Goal: Task Accomplishment & Management: Manage account settings

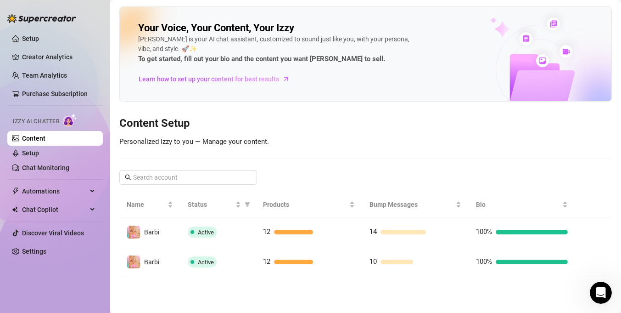
scroll to position [1, 0]
click at [22, 168] on link "Chat Monitoring" at bounding box center [45, 167] width 47 height 7
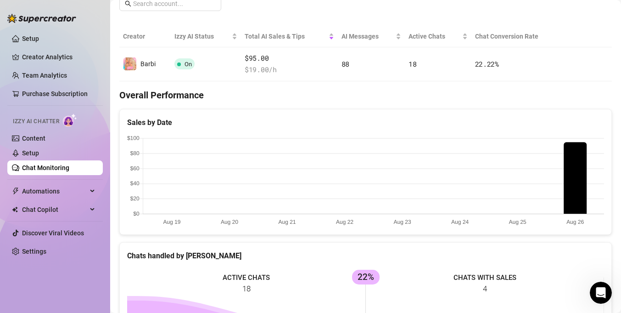
scroll to position [155, 0]
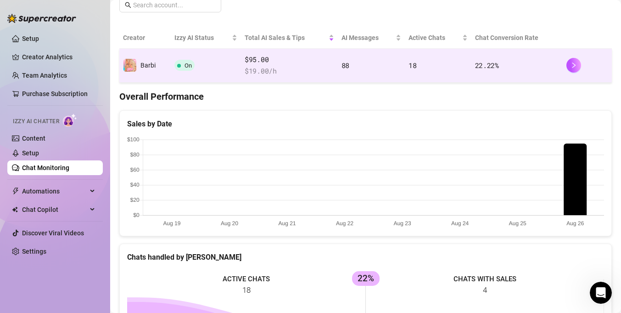
click at [494, 68] on span "22.22 %" at bounding box center [487, 65] width 24 height 9
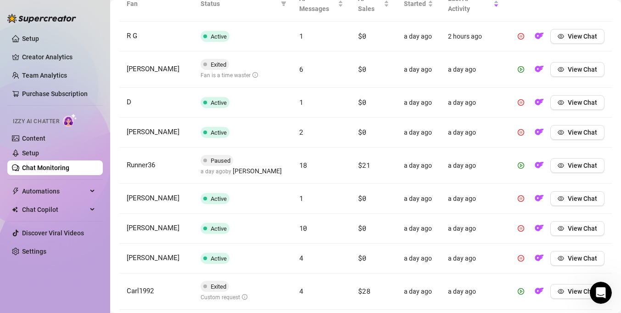
scroll to position [352, 0]
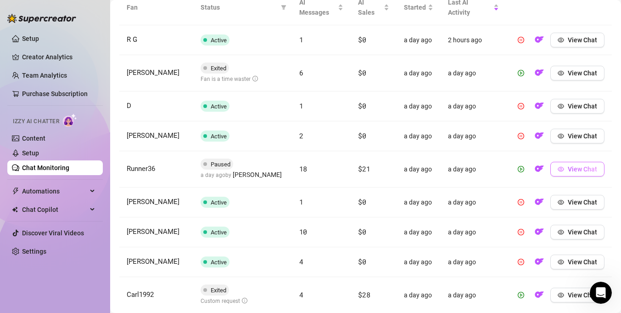
click at [561, 166] on icon "eye" at bounding box center [561, 169] width 6 height 6
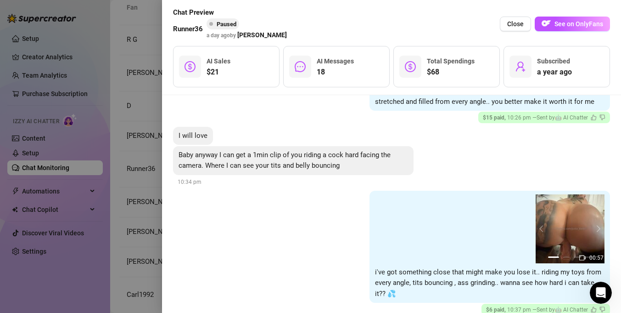
scroll to position [973, 0]
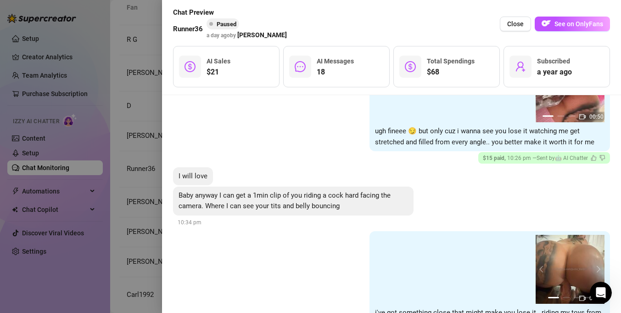
click at [148, 158] on div at bounding box center [310, 156] width 621 height 313
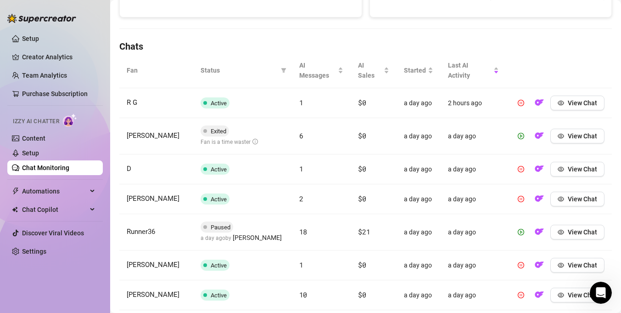
scroll to position [288, 0]
click at [563, 129] on button "View Chat" at bounding box center [577, 136] width 54 height 15
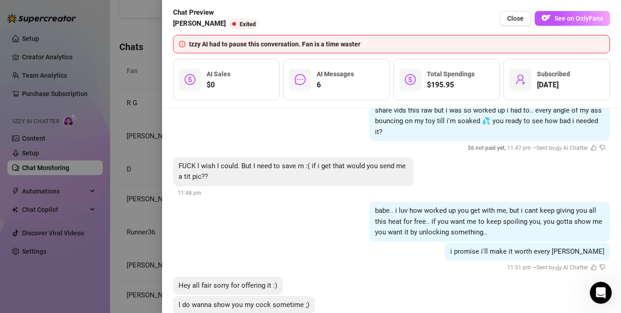
scroll to position [0, 0]
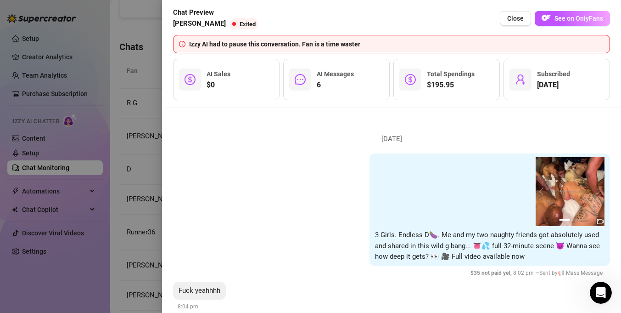
click at [135, 11] on div at bounding box center [310, 156] width 621 height 313
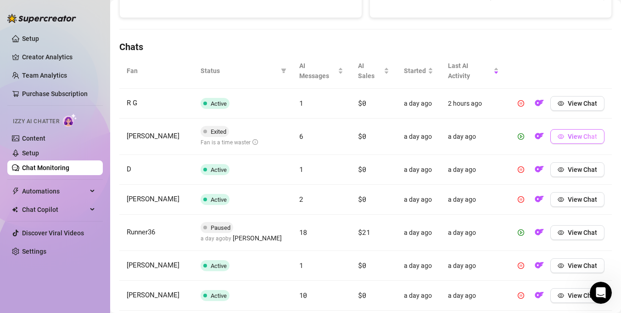
click at [596, 133] on span "View Chat" at bounding box center [582, 136] width 29 height 7
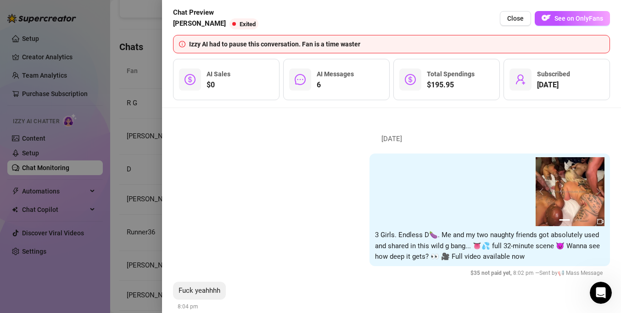
click at [145, 100] on div at bounding box center [310, 156] width 621 height 313
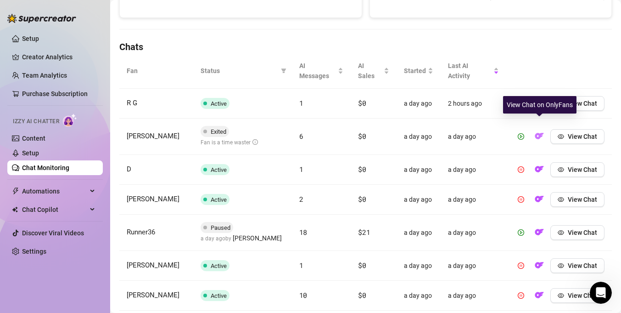
click at [544, 129] on button "button" at bounding box center [539, 136] width 15 height 15
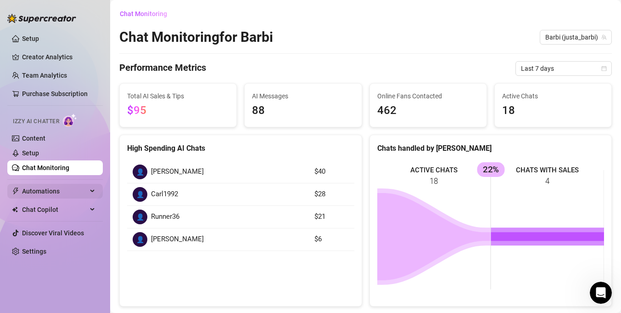
click at [59, 190] on span "Automations" at bounding box center [54, 191] width 65 height 15
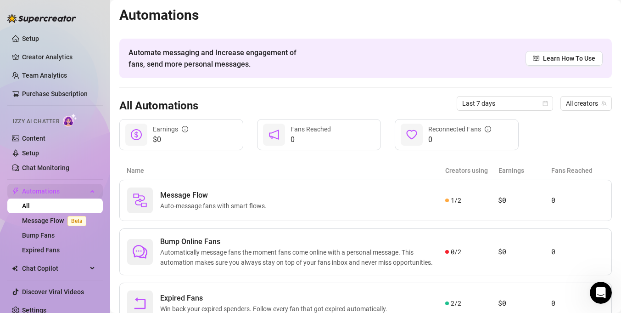
scroll to position [8, 0]
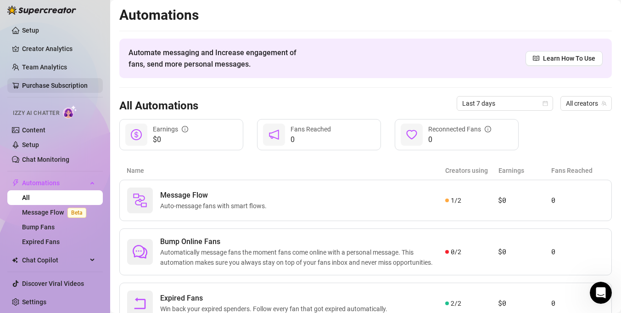
click at [56, 86] on link "Purchase Subscription" at bounding box center [55, 85] width 66 height 7
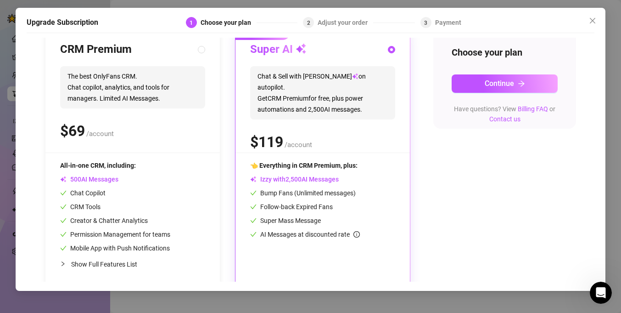
scroll to position [115, 0]
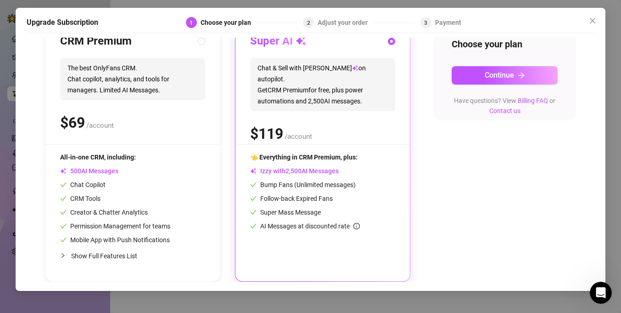
click at [126, 256] on span "Show Full Features List" at bounding box center [104, 255] width 66 height 7
radio input "true"
radio input "false"
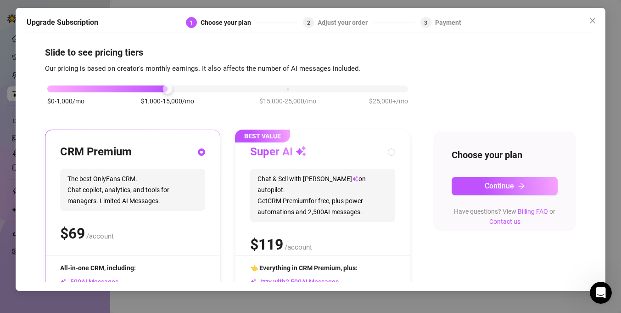
scroll to position [0, 0]
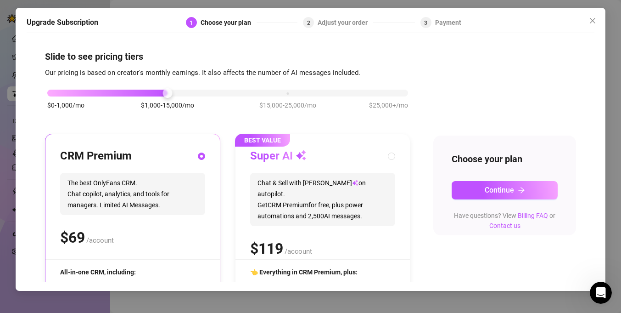
click at [287, 98] on div "$0-1,000/mo $1,000-15,000/mo $15,000-25,000/mo $25,000+/mo" at bounding box center [227, 104] width 365 height 52
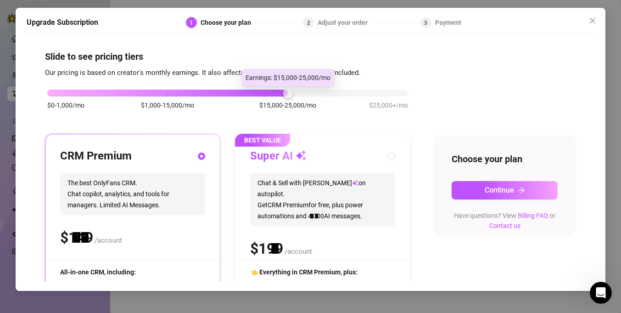
click at [287, 93] on div "$0-1,000/mo $1,000-15,000/mo $15,000-25,000/mo $25,000+/mo" at bounding box center [227, 91] width 361 height 6
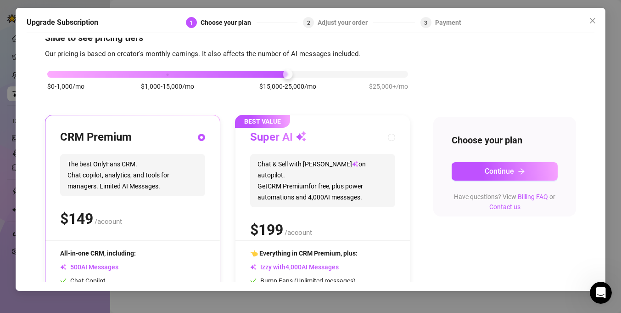
scroll to position [17, 0]
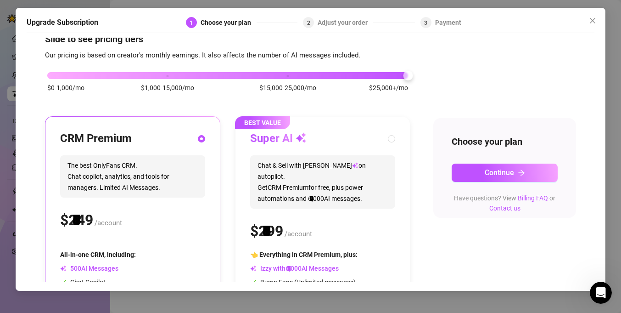
click at [404, 74] on div "$0-1,000/mo $1,000-15,000/mo $15,000-25,000/mo $25,000+/mo" at bounding box center [227, 73] width 361 height 6
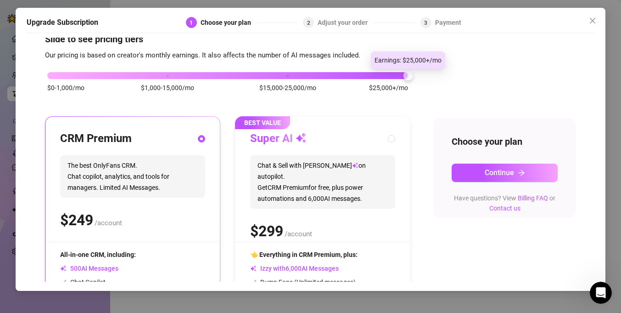
drag, startPoint x: 404, startPoint y: 74, endPoint x: 424, endPoint y: 71, distance: 19.5
click at [424, 71] on div "$0-1,000/mo $1,000-15,000/mo $15,000-25,000/mo $25,000+/mo CRM Premium The best…" at bounding box center [310, 285] width 531 height 448
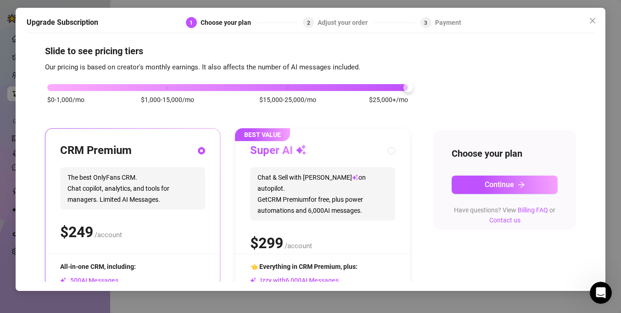
scroll to position [0, 0]
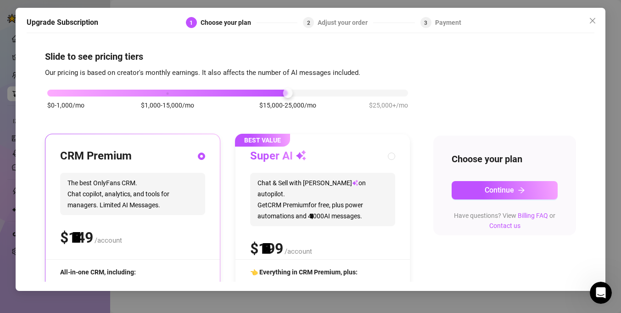
click at [306, 90] on div "$0-1,000/mo $1,000-15,000/mo $15,000-25,000/mo $25,000+/mo" at bounding box center [227, 91] width 361 height 6
click at [243, 88] on div "$0-1,000/mo $1,000-15,000/mo $15,000-25,000/mo $25,000+/mo" at bounding box center [227, 91] width 361 height 6
click at [237, 92] on div at bounding box center [167, 93] width 241 height 7
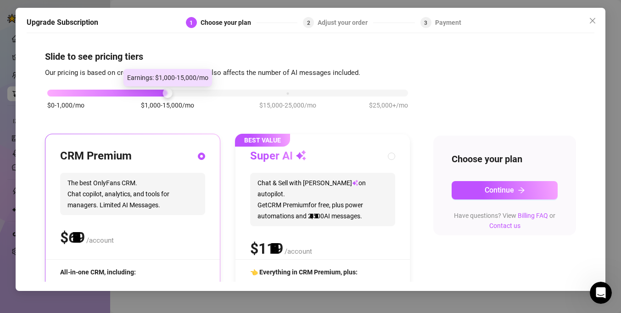
click at [213, 92] on div "$0-1,000/mo $1,000-15,000/mo $15,000-25,000/mo $25,000+/mo" at bounding box center [227, 91] width 361 height 6
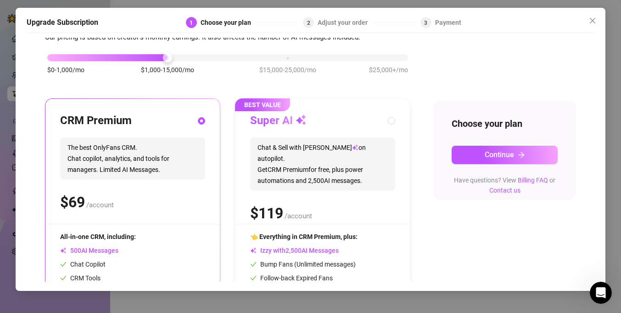
scroll to position [34, 0]
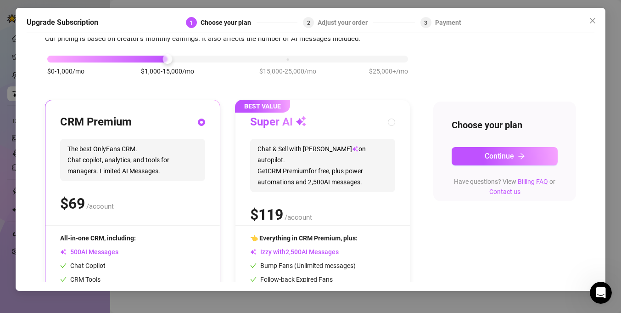
click at [49, 62] on div "$0-1,000/mo $1,000-15,000/mo $15,000-25,000/mo $25,000+/mo" at bounding box center [227, 70] width 365 height 52
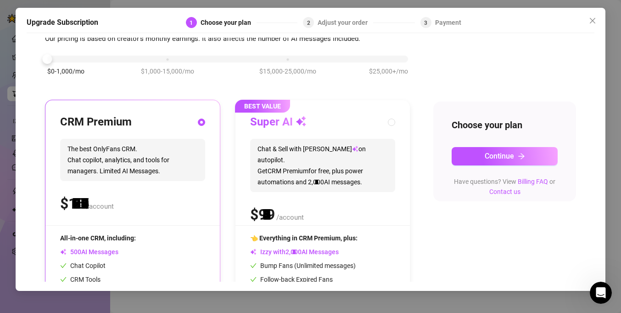
click at [51, 59] on div "$0-1,000/mo $1,000-15,000/mo $15,000-25,000/mo $25,000+/mo" at bounding box center [227, 57] width 361 height 6
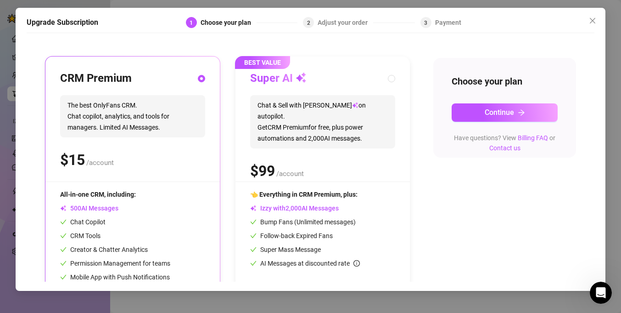
scroll to position [111, 0]
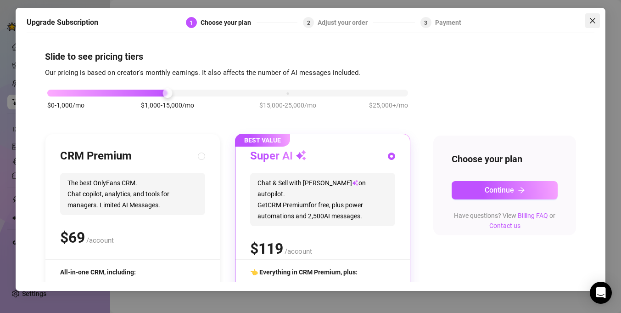
click at [590, 20] on icon "close" at bounding box center [592, 20] width 7 height 7
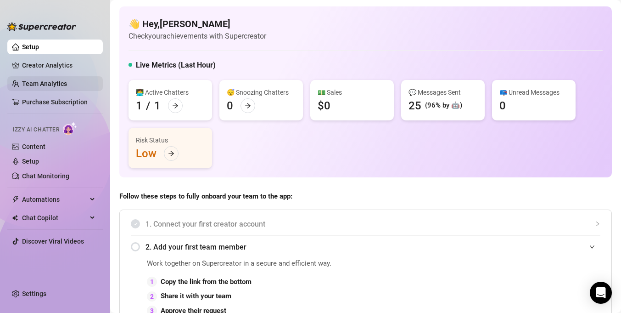
click at [33, 82] on link "Team Analytics" at bounding box center [44, 83] width 45 height 7
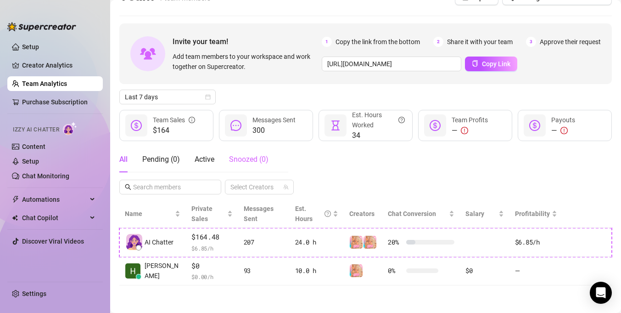
scroll to position [19, 0]
click at [67, 106] on link "Purchase Subscription" at bounding box center [55, 101] width 66 height 7
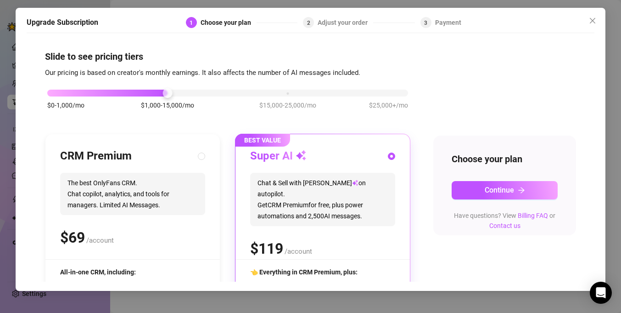
scroll to position [115, 0]
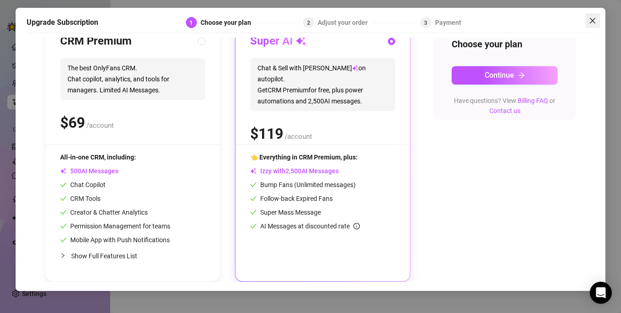
click at [595, 24] on button "Close" at bounding box center [592, 20] width 15 height 15
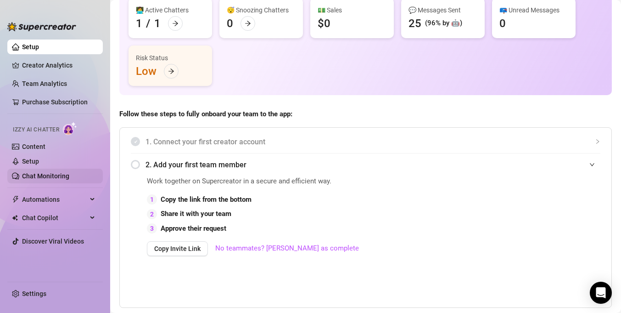
scroll to position [85, 0]
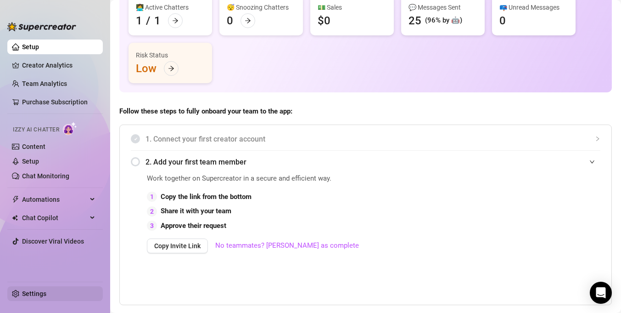
click at [22, 297] on link "Settings" at bounding box center [34, 293] width 24 height 7
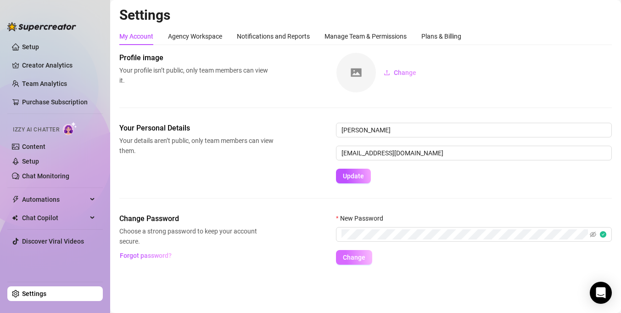
click at [352, 253] on button "Change" at bounding box center [354, 257] width 36 height 15
click at [72, 217] on span "Chat Copilot" at bounding box center [54, 217] width 65 height 15
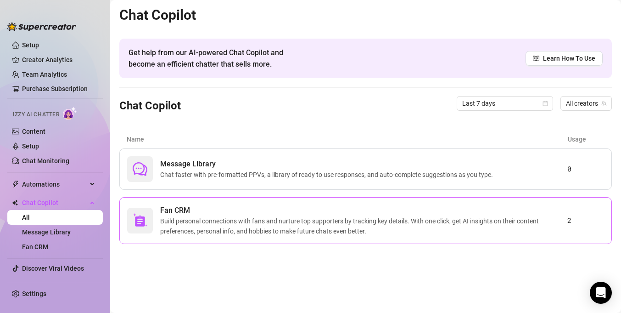
click at [288, 224] on span "Build personal connections with fans and nurture top supporters by tracking key…" at bounding box center [363, 226] width 407 height 20
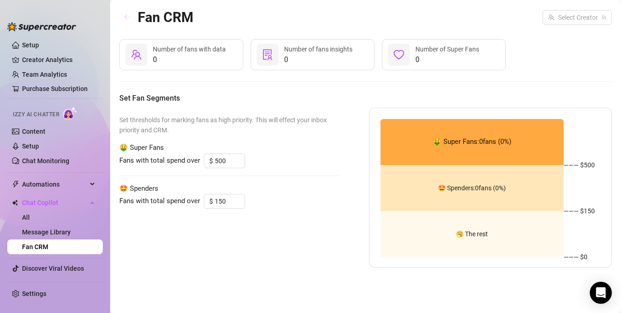
click at [124, 17] on icon "arrow-left" at bounding box center [127, 17] width 6 height 6
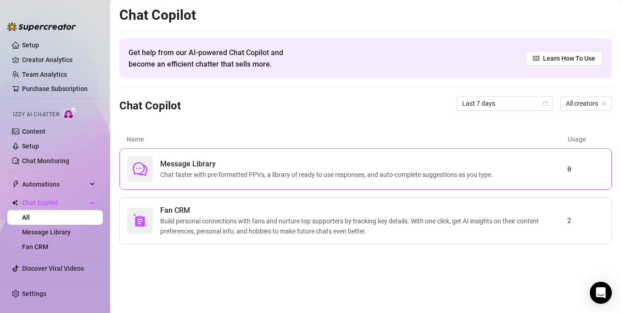
click at [292, 163] on span "Message Library" at bounding box center [328, 163] width 337 height 11
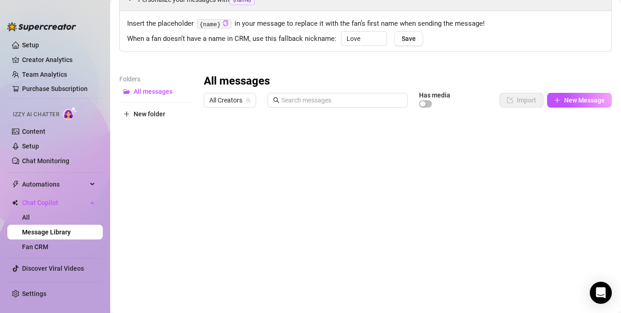
scroll to position [51, 0]
click at [45, 128] on link "Content" at bounding box center [33, 131] width 23 height 7
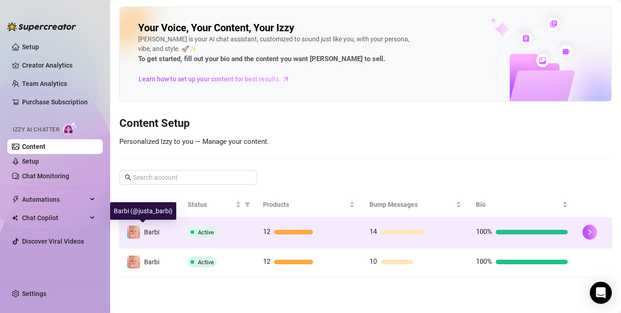
click at [153, 226] on div "Barbi" at bounding box center [143, 232] width 33 height 14
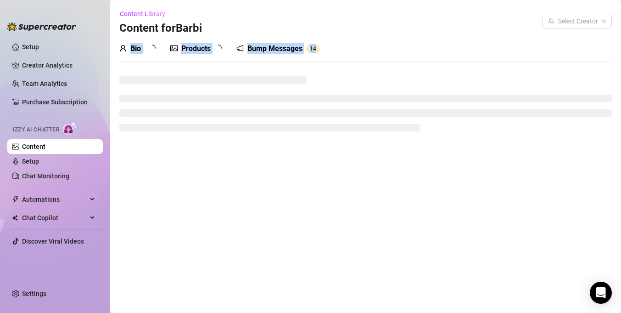
click at [153, 226] on main "Content Library Content for Barbi Select Creator Bio Products Bump Messages 1 4" at bounding box center [365, 156] width 511 height 313
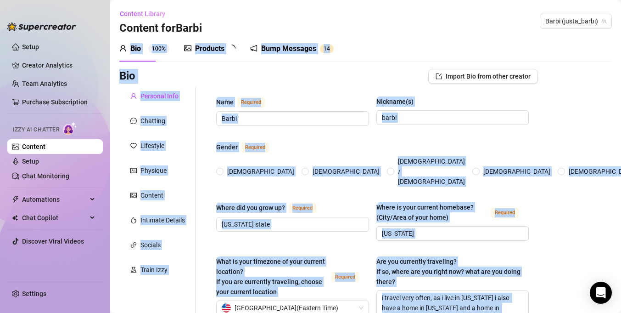
radio input "true"
type input "January 6th, 1998"
click at [277, 70] on div "Bio Import Bio from other creator" at bounding box center [328, 76] width 419 height 15
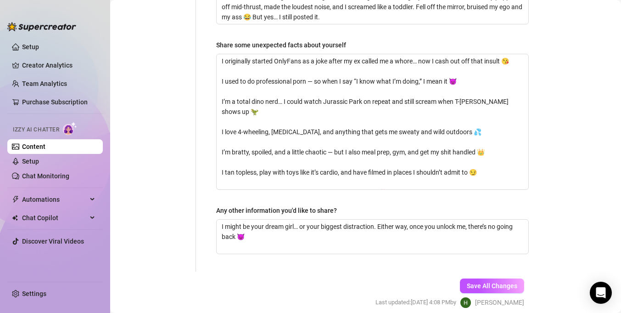
scroll to position [708, 0]
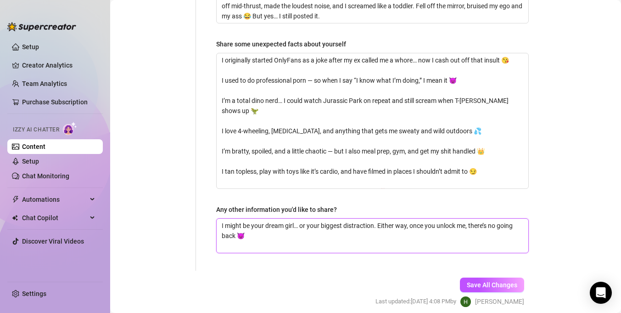
click at [280, 233] on textarea "I might be your dream girl… or your biggest distraction. Either way, once you u…" at bounding box center [373, 236] width 312 height 34
type textarea "I might be your dream girl… or your biggest distraction. Either way, once you u…"
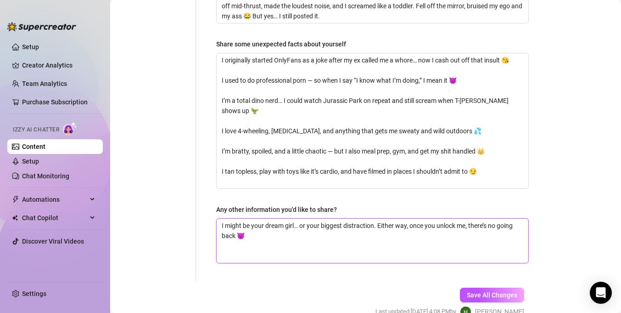
scroll to position [0, 0]
type textarea "I might be your dream girl… or your biggest distraction. Either way, once you u…"
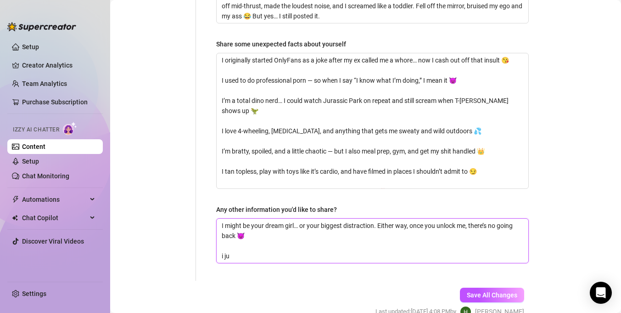
type textarea "I might be your dream girl… or your biggest distraction. Either way, once you u…"
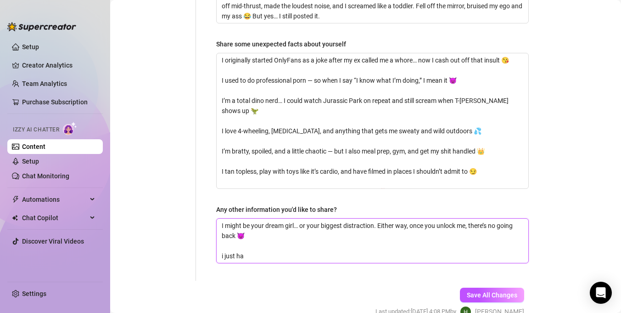
type textarea "I might be your dream girl… or your biggest distraction. Either way, once you u…"
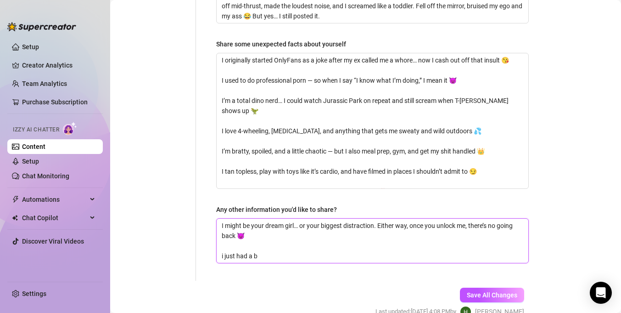
type textarea "I might be your dream girl… or your biggest distraction. Either way, once you u…"
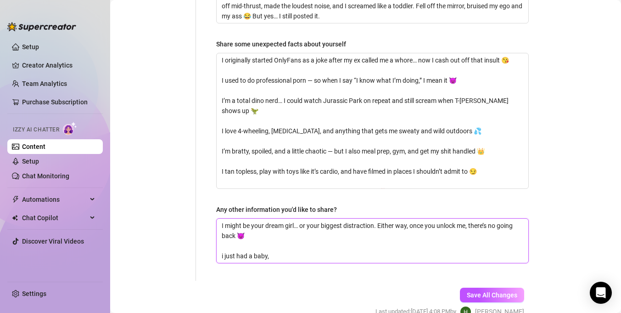
type textarea "I might be your dream girl… or your biggest distraction. Either way, once you u…"
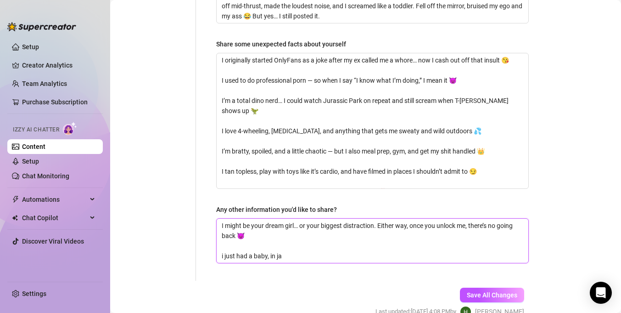
type textarea "I might be your dream girl… or your biggest distraction. Either way, once you u…"
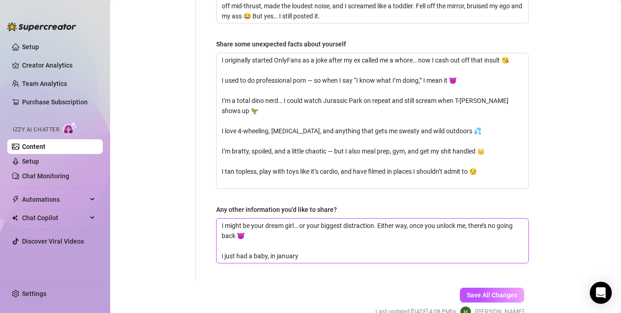
type textarea "I might be your dream girl… or your biggest distraction. Either way, once you u…"
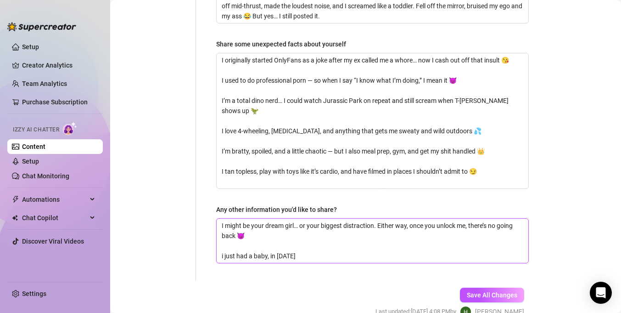
type textarea "I might be your dream girl… or your biggest distraction. Either way, once you u…"
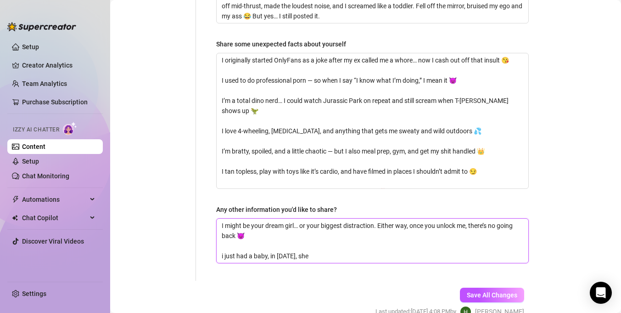
type textarea "I might be your dream girl… or your biggest distraction. Either way, once you u…"
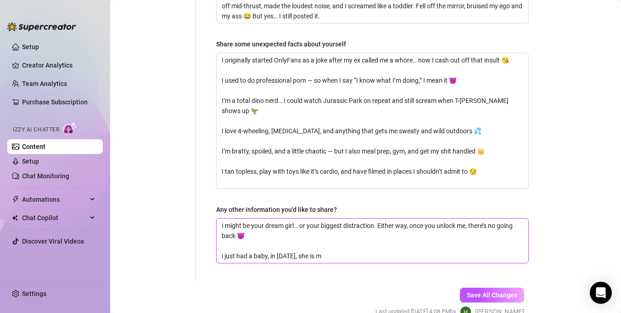
type textarea "I might be your dream girl… or your biggest distraction. Either way, once you u…"
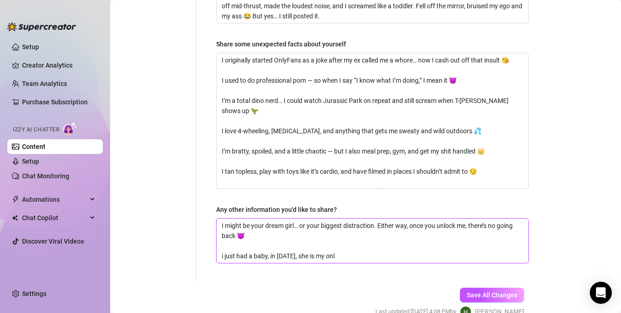
type textarea "I might be your dream girl… or your biggest distraction. Either way, once you u…"
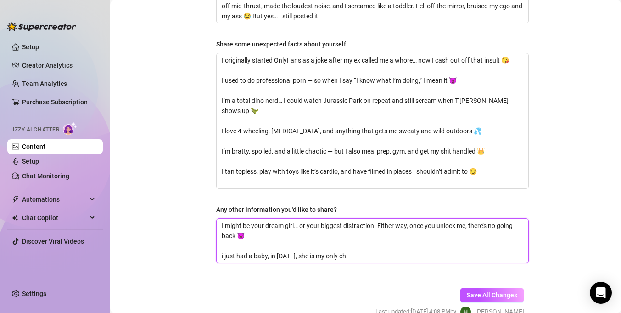
type textarea "I might be your dream girl… or your biggest distraction. Either way, once you u…"
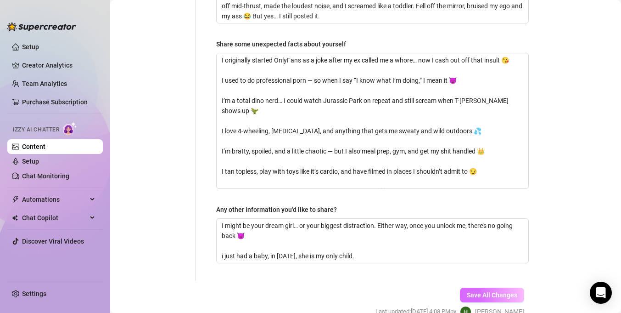
click at [472, 291] on span "Save All Changes" at bounding box center [492, 294] width 51 height 7
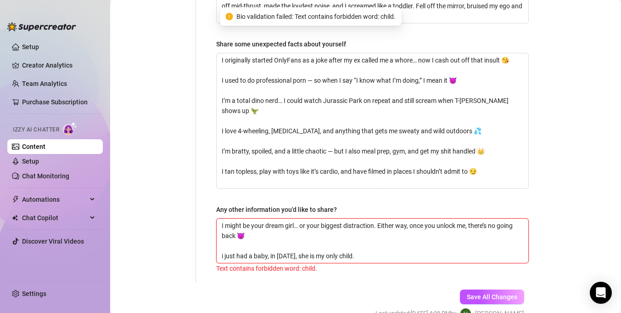
click at [404, 246] on textarea "I might be your dream girl… or your biggest distraction. Either way, once you u…" at bounding box center [373, 241] width 312 height 44
type textarea "I might be your dream girl… or your biggest distraction. Either way, once you u…"
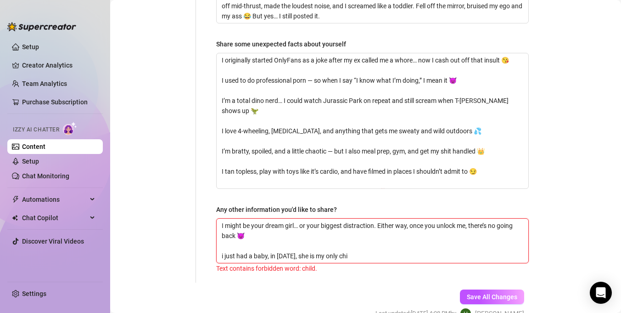
type textarea "I might be your dream girl… or your biggest distraction. Either way, once you u…"
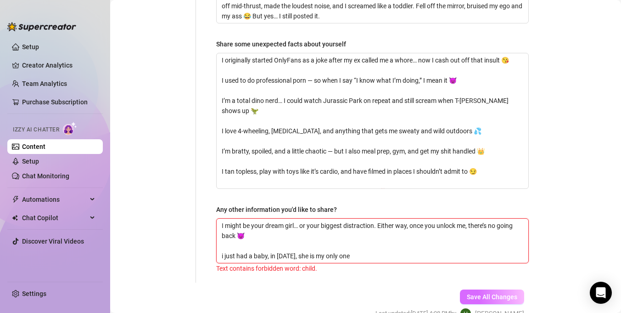
type textarea "I might be your dream girl… or your biggest distraction. Either way, once you u…"
click at [487, 293] on span "Save All Changes" at bounding box center [492, 296] width 51 height 7
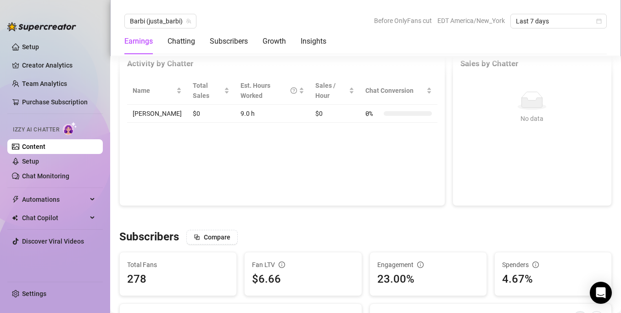
scroll to position [374, 0]
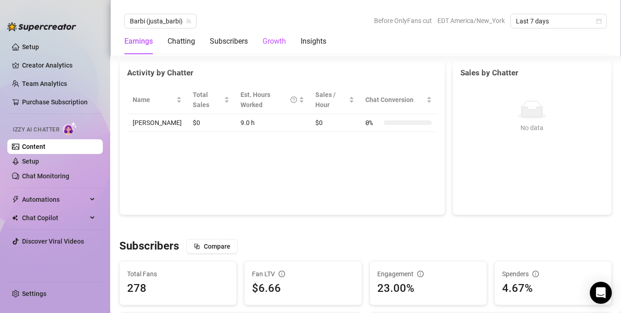
click at [283, 38] on div "Growth" at bounding box center [274, 41] width 23 height 11
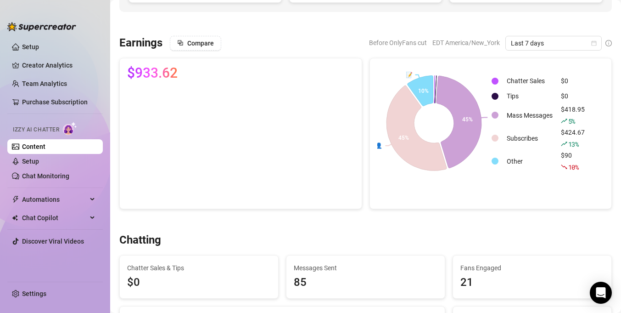
scroll to position [138, 0]
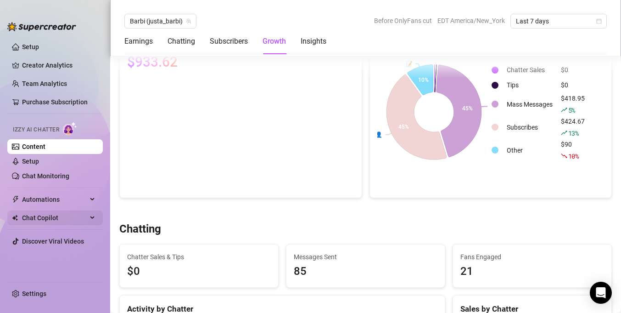
click at [73, 213] on span "Chat Copilot" at bounding box center [54, 217] width 65 height 15
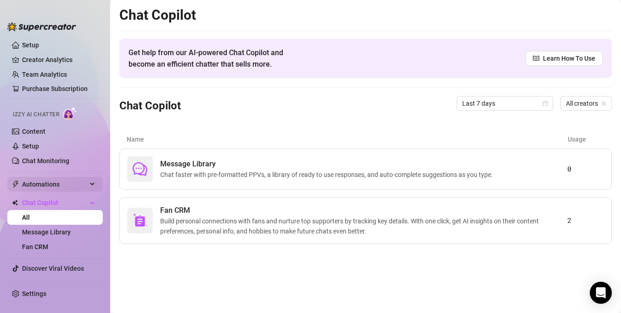
click at [46, 185] on span "Automations" at bounding box center [54, 184] width 65 height 15
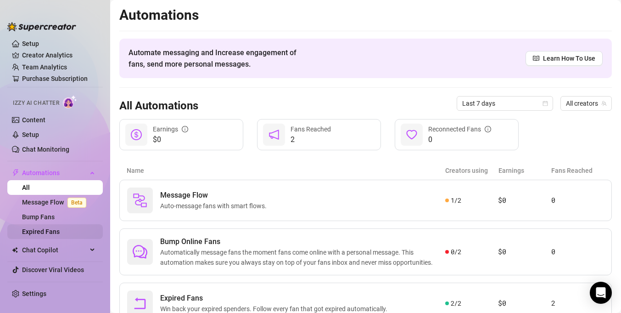
click at [51, 228] on link "Expired Fans" at bounding box center [41, 231] width 38 height 7
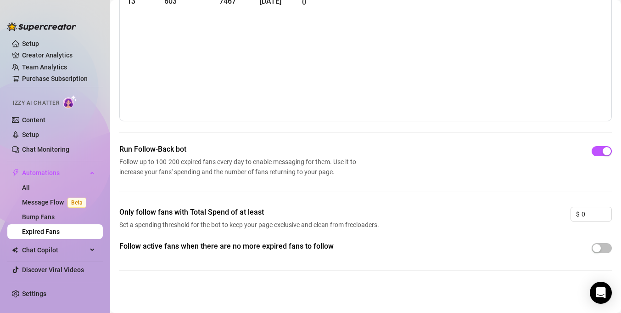
scroll to position [59, 0]
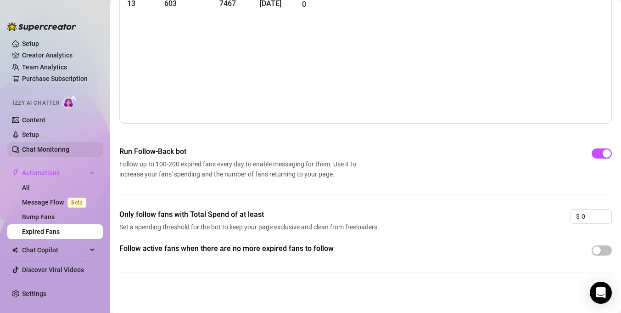
click at [54, 149] on link "Chat Monitoring" at bounding box center [45, 149] width 47 height 7
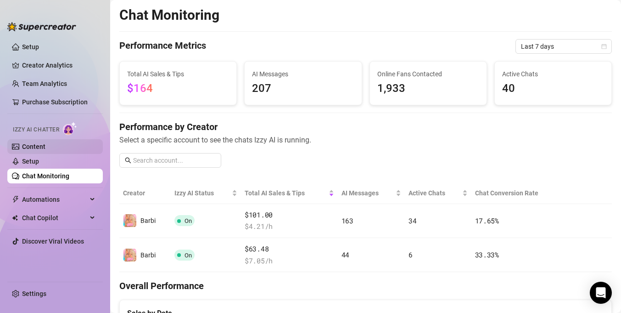
click at [45, 143] on link "Content" at bounding box center [33, 146] width 23 height 7
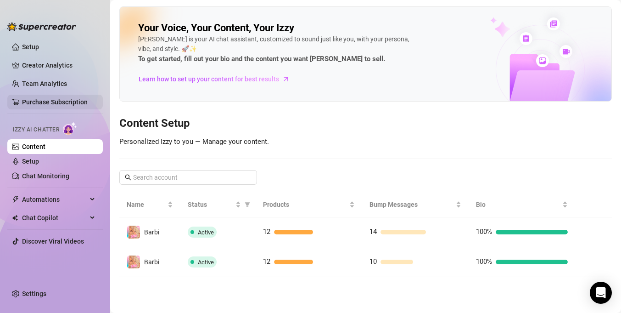
click at [46, 99] on link "Purchase Subscription" at bounding box center [55, 101] width 66 height 7
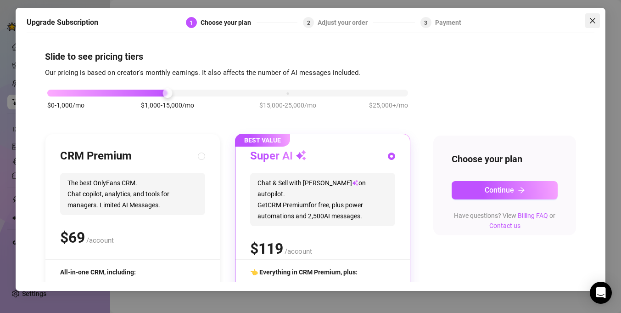
click at [589, 19] on icon "close" at bounding box center [592, 20] width 7 height 7
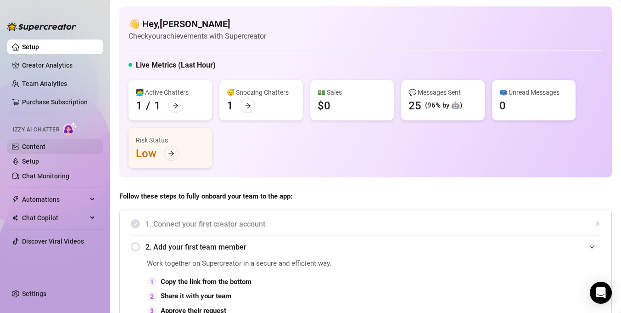
click at [45, 146] on link "Content" at bounding box center [33, 146] width 23 height 7
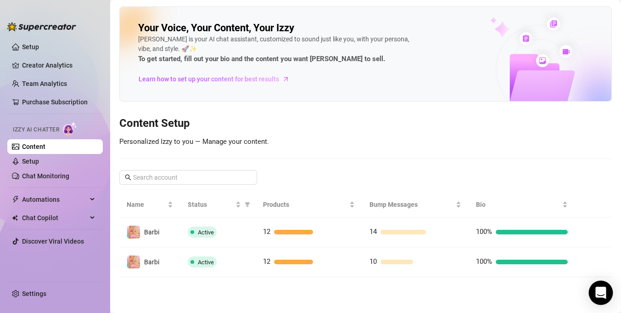
click at [598, 289] on icon "Open Intercom Messenger" at bounding box center [600, 292] width 11 height 12
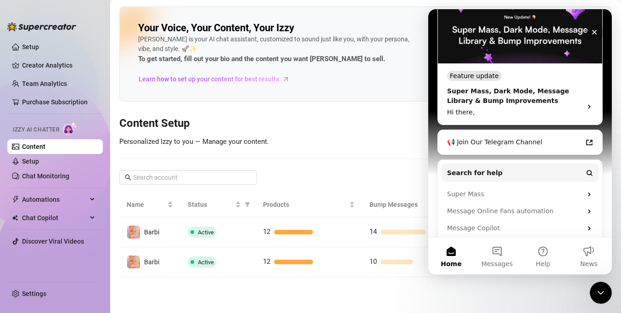
scroll to position [236, 0]
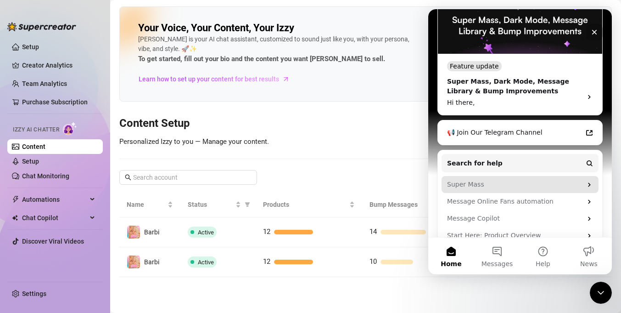
click at [545, 180] on div "Super Mass" at bounding box center [514, 185] width 135 height 10
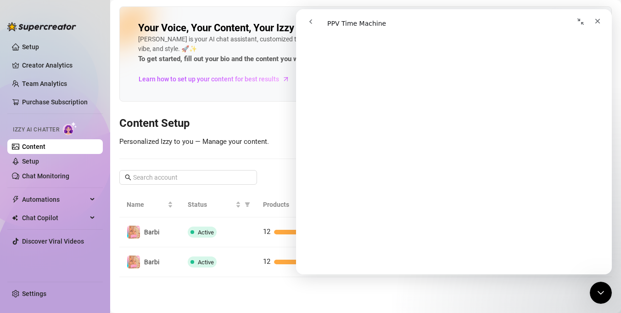
scroll to position [795, 0]
click at [308, 20] on icon "go back" at bounding box center [310, 21] width 7 height 7
click at [269, 115] on div "Your Voice, Your Content, Your Izzy Izzy is your AI chat assistant, customized …" at bounding box center [365, 141] width 493 height 270
click at [269, 114] on div "Your Voice, Your Content, Your Izzy Izzy is your AI chat assistant, customized …" at bounding box center [365, 141] width 493 height 270
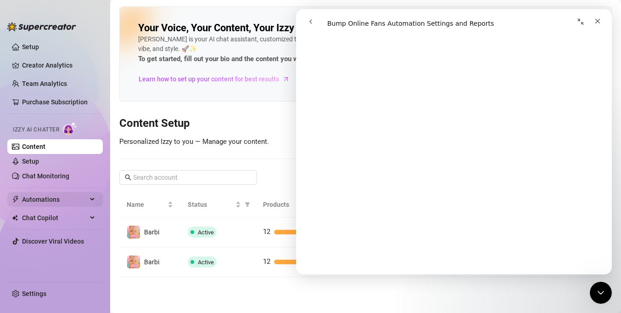
click at [41, 202] on span "Automations" at bounding box center [54, 199] width 65 height 15
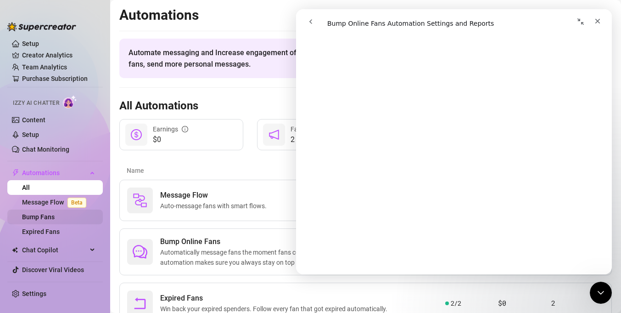
click at [44, 219] on link "Bump Fans" at bounding box center [38, 216] width 33 height 7
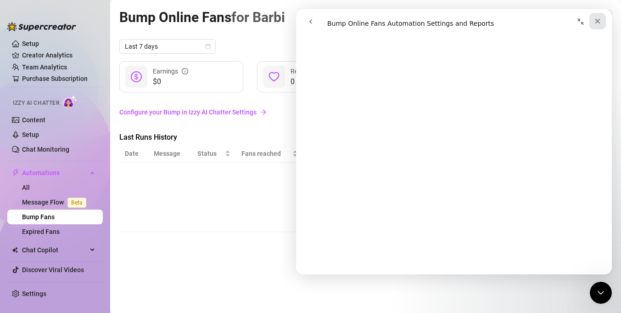
click at [590, 19] on div "Close" at bounding box center [598, 21] width 17 height 17
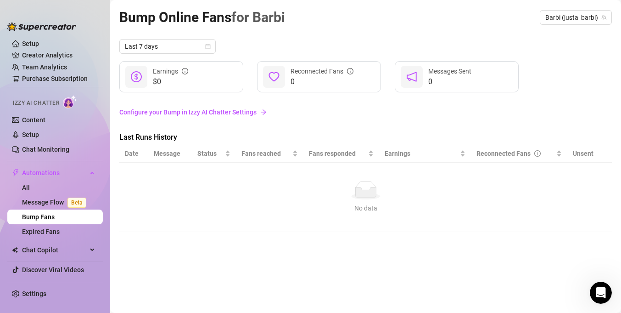
click at [184, 106] on link "Configure your Bump in Izzy AI Chatter Settings" at bounding box center [365, 111] width 493 height 17
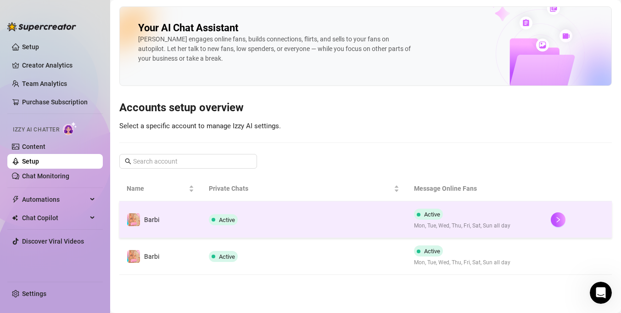
click at [397, 210] on td "Active" at bounding box center [304, 219] width 205 height 37
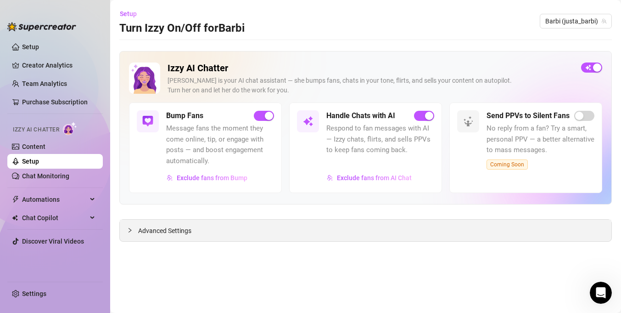
click at [173, 227] on span "Advanced Settings" at bounding box center [164, 230] width 53 height 10
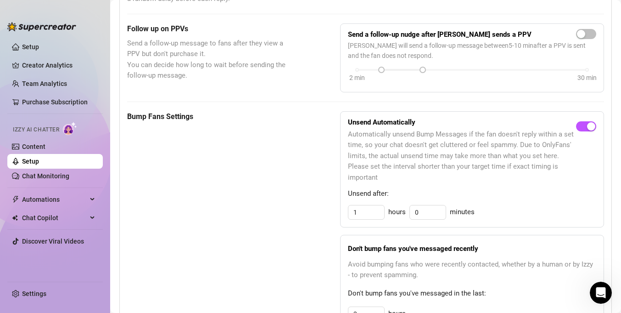
scroll to position [403, 0]
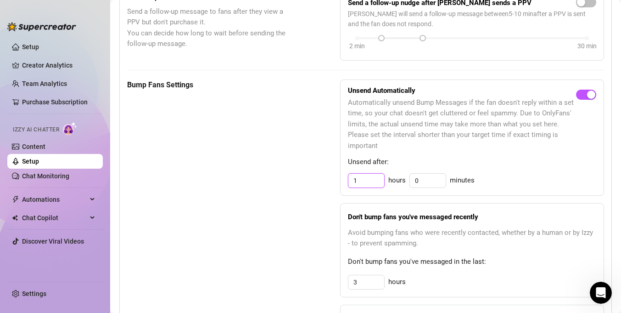
click at [364, 181] on input "1" at bounding box center [366, 181] width 36 height 14
type input "3"
type input "5"
click at [296, 205] on div "Bump Fans Settings Unsend Automatically Automatically unsend Bump Messages if t…" at bounding box center [365, 231] width 477 height 305
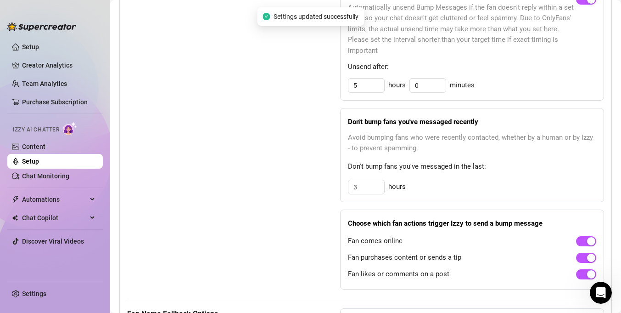
scroll to position [500, 0]
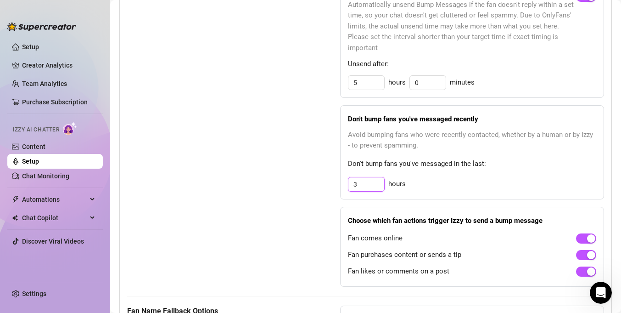
click at [378, 185] on input "3" at bounding box center [366, 184] width 36 height 14
type input "6"
type input "5"
click at [287, 213] on div "Bump Fans Settings" at bounding box center [210, 134] width 167 height 305
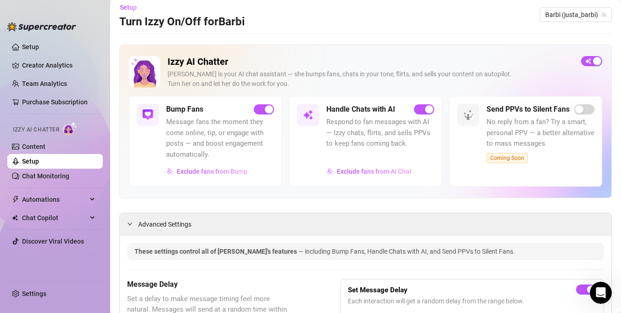
scroll to position [0, 0]
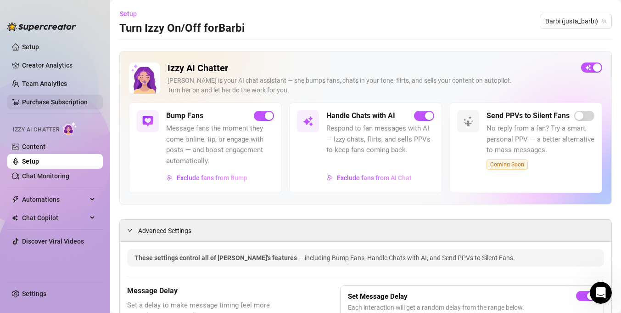
click at [47, 106] on link "Purchase Subscription" at bounding box center [55, 101] width 66 height 7
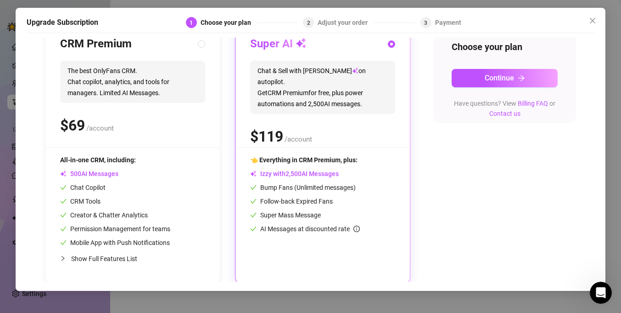
scroll to position [115, 0]
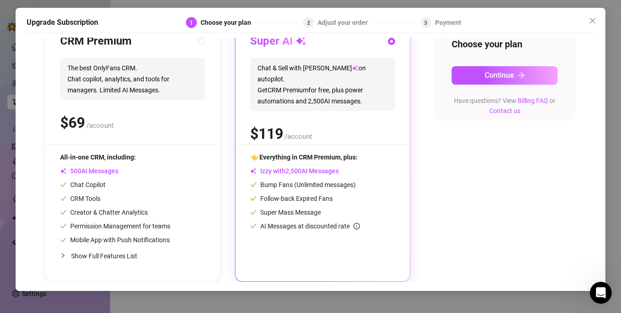
click at [296, 171] on span "0" at bounding box center [296, 171] width 4 height 8
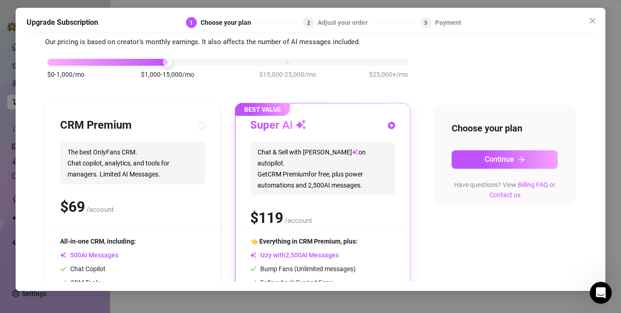
scroll to position [9, 0]
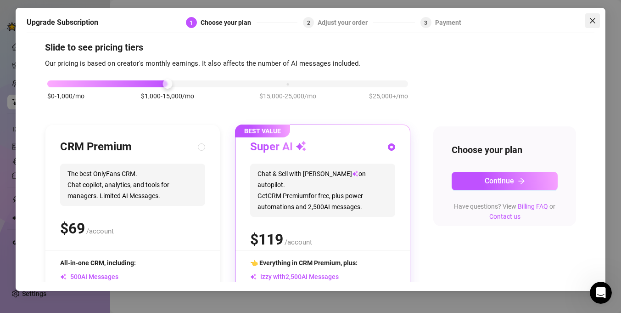
click at [593, 15] on button "Close" at bounding box center [592, 20] width 15 height 15
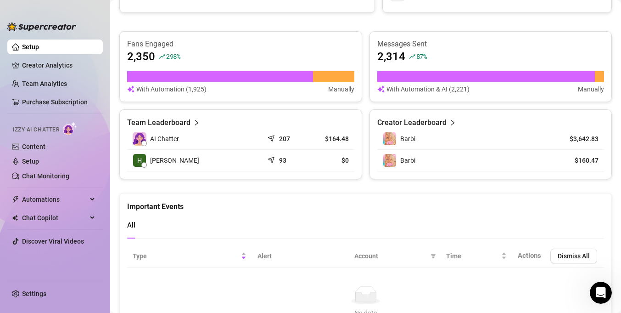
scroll to position [550, 0]
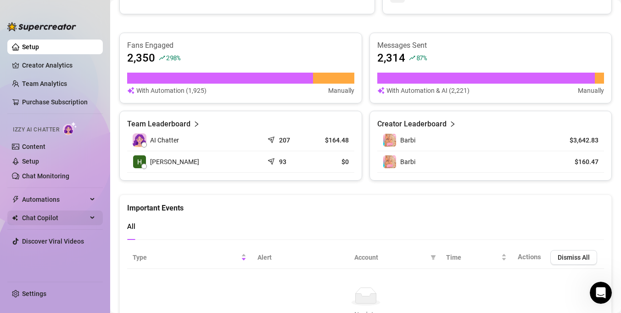
click at [90, 217] on div "Chat Copilot" at bounding box center [54, 217] width 95 height 15
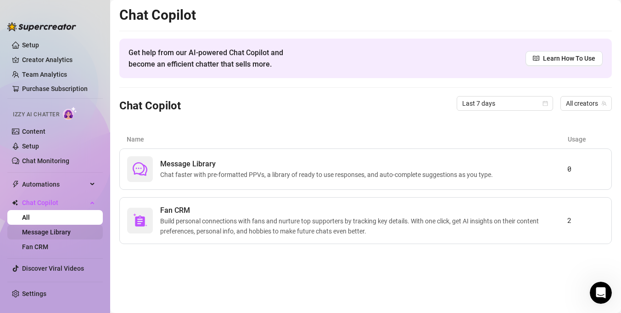
click at [71, 228] on link "Message Library" at bounding box center [46, 231] width 49 height 7
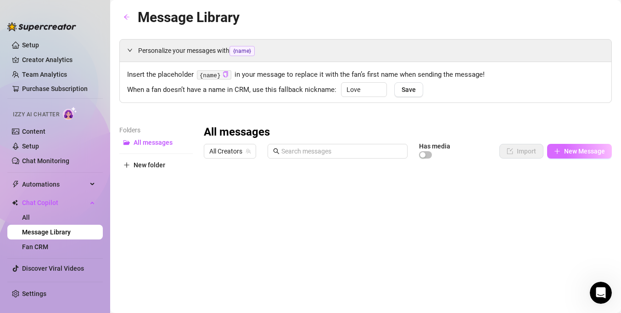
click at [556, 152] on icon "plus" at bounding box center [557, 151] width 6 height 6
type textarea "Type your message here..."
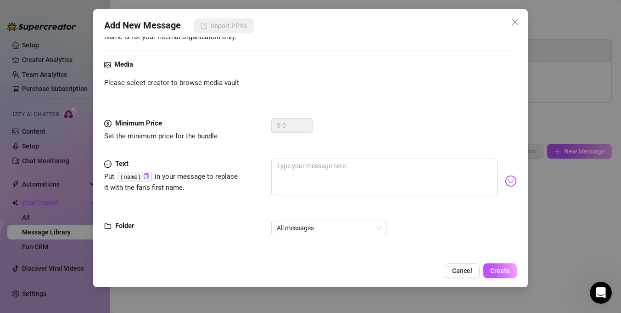
scroll to position [83, 0]
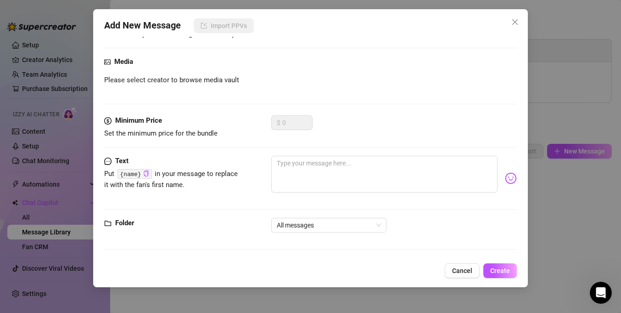
click at [365, 236] on div "Folder All messages" at bounding box center [310, 229] width 413 height 23
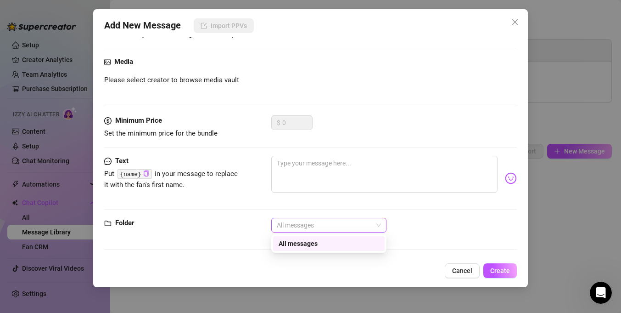
click at [364, 226] on span "All messages" at bounding box center [329, 225] width 104 height 14
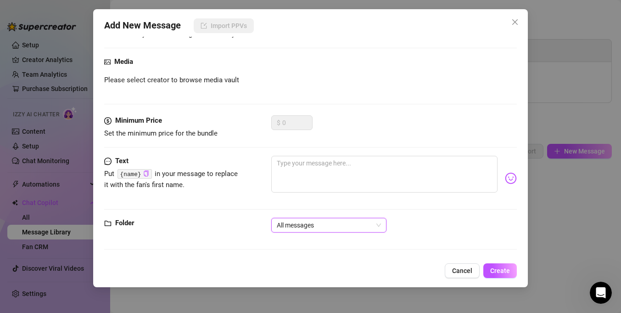
scroll to position [0, 0]
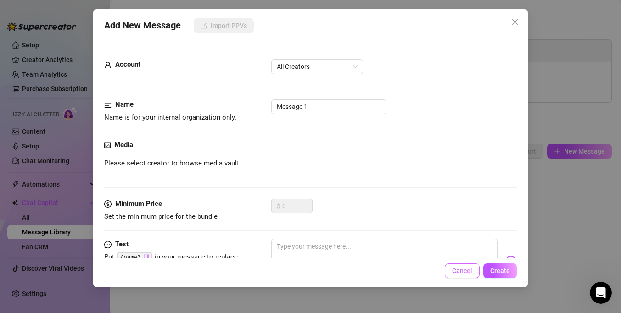
click at [458, 270] on span "Cancel" at bounding box center [462, 270] width 20 height 7
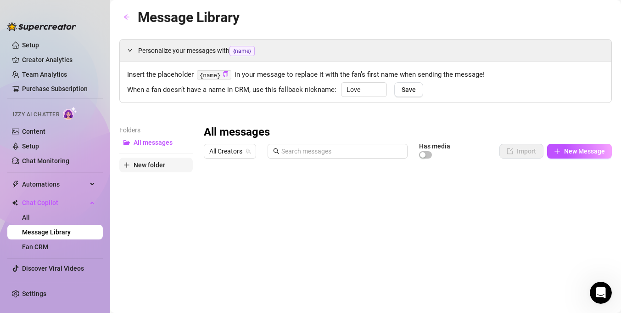
click at [156, 168] on span "New folder" at bounding box center [150, 164] width 32 height 7
click at [155, 160] on input "text" at bounding box center [155, 157] width 73 height 15
click at [202, 204] on div "Folders All messages New Folder New folder All messages All Creators Has media …" at bounding box center [365, 276] width 493 height 302
click at [160, 175] on button "New folder" at bounding box center [155, 179] width 73 height 15
click at [189, 232] on div "Folders All messages New Folder New folder" at bounding box center [155, 276] width 73 height 302
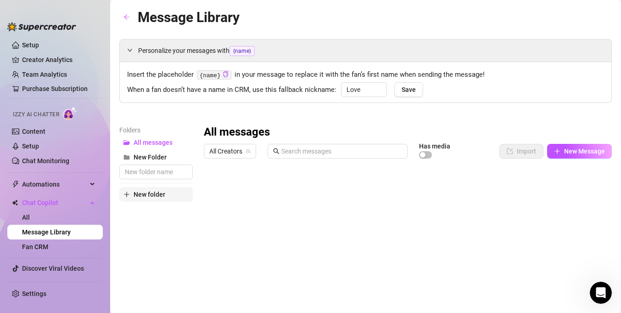
click at [140, 194] on span "New folder" at bounding box center [150, 194] width 32 height 7
click at [229, 195] on div "All messages All Creators Has media Import New Message Title Text Media $ AI Pr…" at bounding box center [408, 276] width 408 height 302
click at [179, 174] on input "text" at bounding box center [155, 171] width 73 height 15
click at [168, 158] on div "All messages New Folder" at bounding box center [155, 157] width 73 height 44
click at [232, 185] on div "All messages All Creators Has media Import New Message Title Text Media $ AI Pr…" at bounding box center [408, 276] width 408 height 302
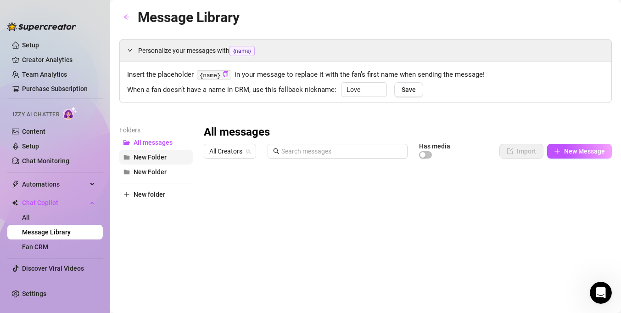
click at [152, 155] on span "New Folder" at bounding box center [150, 156] width 33 height 7
click at [125, 18] on icon "arrow-left" at bounding box center [127, 17] width 6 height 6
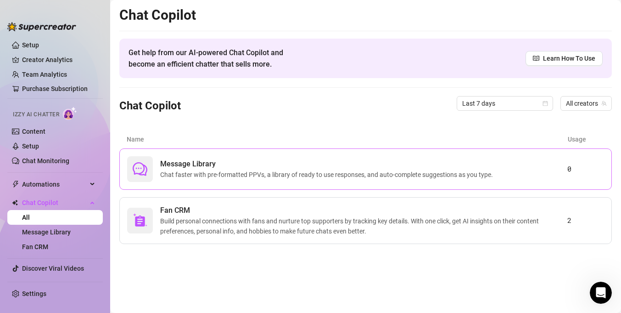
click at [202, 159] on span "Message Library" at bounding box center [328, 163] width 337 height 11
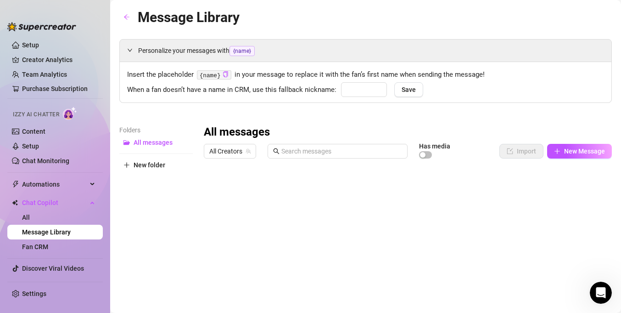
type input "Love"
click at [164, 153] on span "New Folder" at bounding box center [150, 156] width 33 height 7
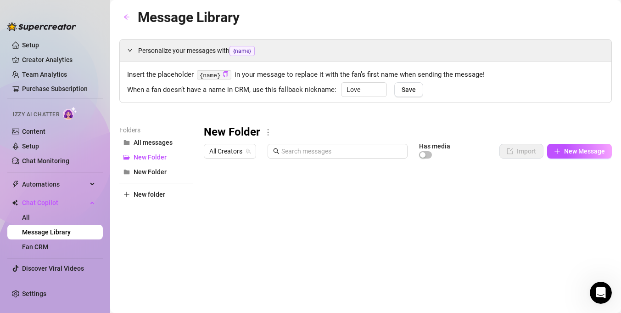
click at [272, 133] on div "New Folder" at bounding box center [408, 132] width 408 height 15
click at [269, 132] on icon "more" at bounding box center [268, 132] width 8 height 8
click at [276, 147] on link "Rename" at bounding box center [288, 147] width 34 height 7
type input "N"
type input "PPV"
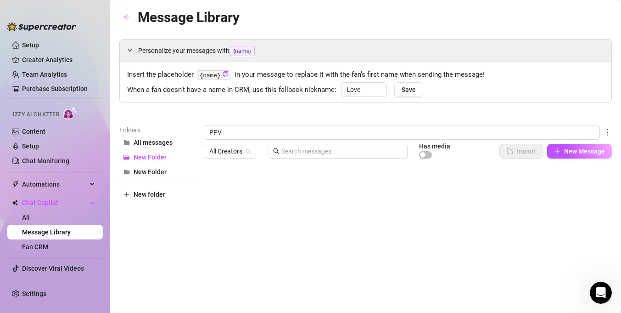
click at [274, 194] on div "PPV All Creators Has media Import New Message Title Text Media $ AI Pricing Typ…" at bounding box center [408, 276] width 408 height 302
click at [171, 157] on button "New Folder" at bounding box center [155, 157] width 73 height 15
click at [270, 132] on icon "more" at bounding box center [268, 132] width 8 height 8
click at [272, 144] on link "Rename" at bounding box center [288, 147] width 34 height 7
type input "N"
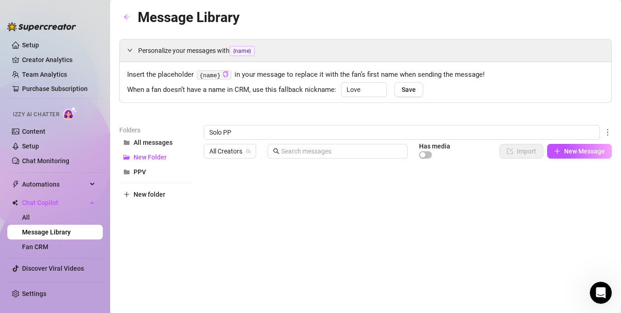
type input "Solo PPV"
click at [272, 199] on div "Solo PPV All Creators Has media Import New Message Title Text Media $ AI Pricin…" at bounding box center [408, 276] width 408 height 302
click at [150, 140] on span "All messages" at bounding box center [153, 142] width 39 height 7
click at [147, 154] on button "PPV" at bounding box center [155, 157] width 73 height 15
click at [146, 164] on button "PPV" at bounding box center [155, 157] width 73 height 15
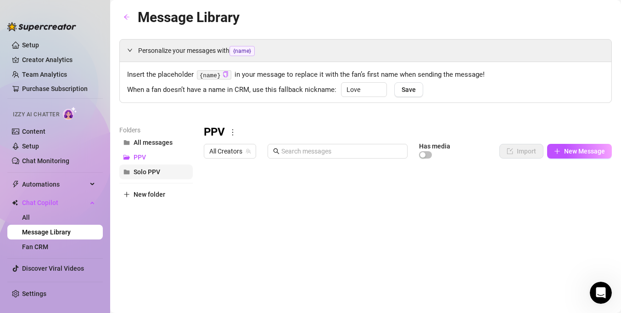
click at [146, 168] on span "Solo PPV" at bounding box center [147, 171] width 27 height 7
